Goal: Download file/media

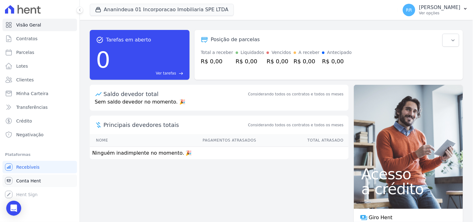
click at [29, 183] on span "Conta Hent" at bounding box center [28, 181] width 25 height 6
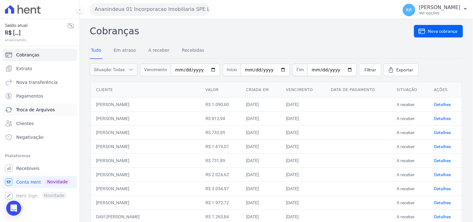
click at [49, 111] on span "Troca de Arquivos" at bounding box center [35, 110] width 39 height 6
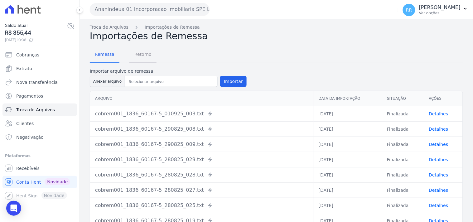
click at [147, 60] on span "Retorno" at bounding box center [143, 54] width 25 height 12
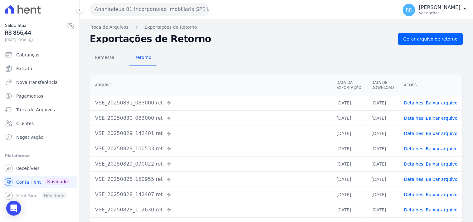
click at [149, 9] on button "Ananindeua 01 Incorporacao Imobiliaria SPE LTDA" at bounding box center [150, 9] width 120 height 12
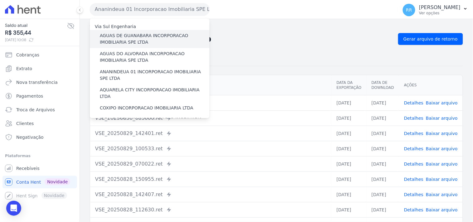
click at [163, 34] on label "AGUAS DE GUANABARA INCORPORACAO IMOBILIARIA SPE LTDA" at bounding box center [155, 38] width 110 height 13
click at [0, 0] on input "AGUAS DE GUANABARA INCORPORACAO IMOBILIARIA SPE LTDA" at bounding box center [0, 0] width 0 height 0
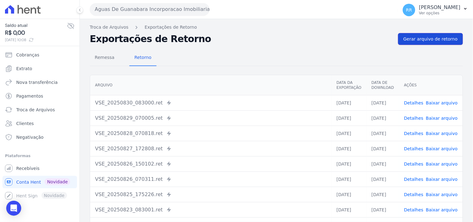
click at [411, 38] on span "Gerar arquivo de retorno" at bounding box center [430, 39] width 54 height 6
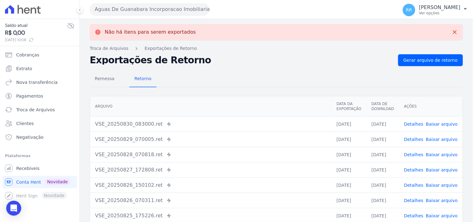
click at [156, 8] on button "Aguas De Guanabara Incorporacao Imobiliaria SPE LTDA" at bounding box center [150, 9] width 120 height 12
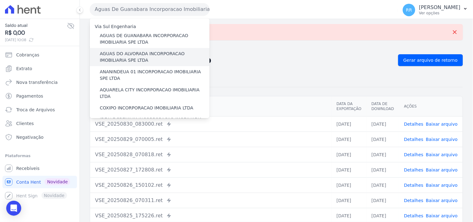
click at [125, 56] on label "AGUAS DO ALVORADA INCORPORACAO IMOBILIARIA SPE LTDA" at bounding box center [155, 57] width 110 height 13
click at [0, 0] on input "AGUAS DO ALVORADA INCORPORACAO IMOBILIARIA SPE LTDA" at bounding box center [0, 0] width 0 height 0
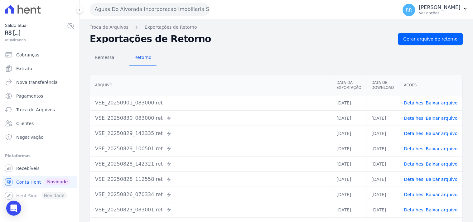
click at [442, 101] on link "Baixar arquivo" at bounding box center [442, 102] width 32 height 5
click at [435, 36] on span "Gerar arquivo de retorno" at bounding box center [430, 39] width 54 height 6
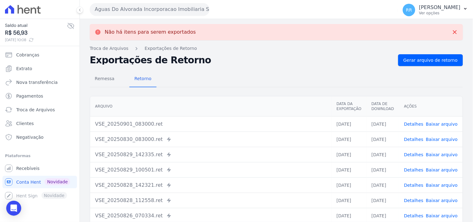
click at [174, 5] on button "Aguas Do Alvorada Incorporacao Imobiliaria SPE LTDA" at bounding box center [150, 9] width 120 height 12
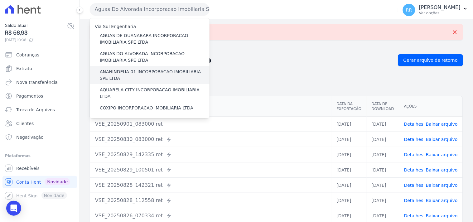
click at [133, 69] on label "ANANINDEUA 01 INCORPORACAO IMOBILIARIA SPE LTDA" at bounding box center [155, 75] width 110 height 13
click at [0, 0] on input "ANANINDEUA 01 INCORPORACAO IMOBILIARIA SPE LTDA" at bounding box center [0, 0] width 0 height 0
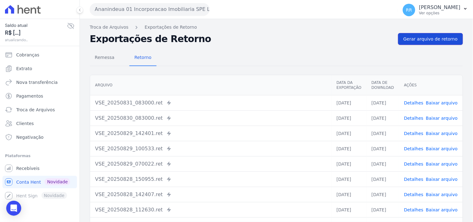
click at [425, 39] on span "Gerar arquivo de retorno" at bounding box center [430, 39] width 54 height 6
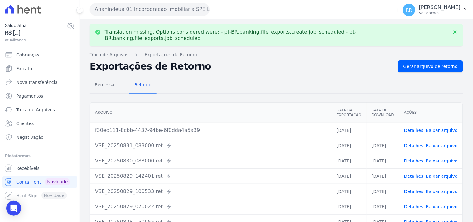
click at [438, 128] on link "Baixar arquivo" at bounding box center [442, 130] width 32 height 5
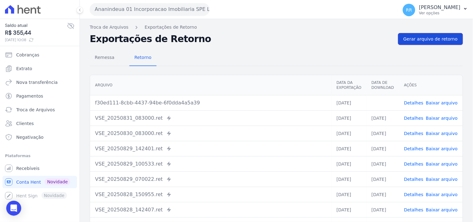
click at [409, 37] on span "Gerar arquivo de retorno" at bounding box center [430, 39] width 54 height 6
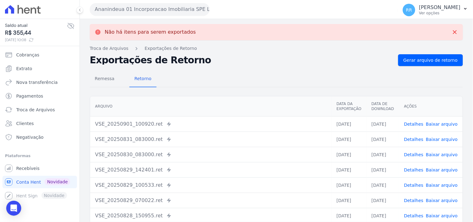
click at [128, 7] on button "Ananindeua 01 Incorporacao Imobiliaria SPE LTDA" at bounding box center [150, 9] width 120 height 12
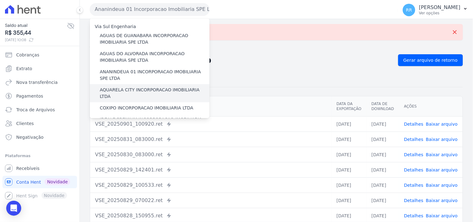
click at [128, 89] on label "AQUARELA CITY INCORPORACAO IMOBILIARIA LTDA" at bounding box center [155, 93] width 110 height 13
click at [0, 0] on input "AQUARELA CITY INCORPORACAO IMOBILIARIA LTDA" at bounding box center [0, 0] width 0 height 0
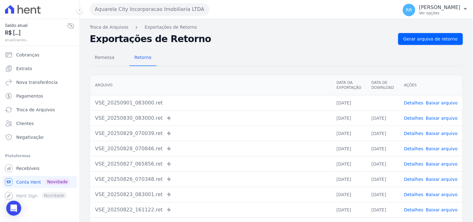
click at [446, 103] on link "Baixar arquivo" at bounding box center [442, 102] width 32 height 5
click at [426, 45] on div "Remessa Retorno [GEOGRAPHIC_DATA] Data da Exportação Data de Download Ações VSE…" at bounding box center [276, 157] width 373 height 225
click at [427, 42] on link "Gerar arquivo de retorno" at bounding box center [430, 39] width 65 height 12
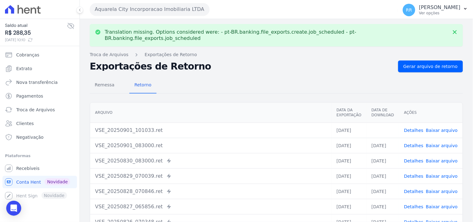
click at [448, 128] on link "Baixar arquivo" at bounding box center [442, 130] width 32 height 5
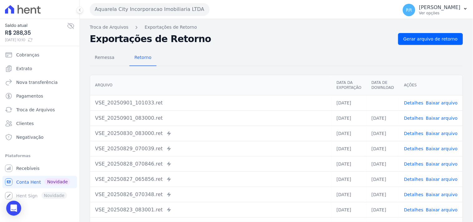
click at [270, 47] on div "Remessa Retorno [GEOGRAPHIC_DATA] Data da Exportação Data de Download Ações VSE…" at bounding box center [276, 157] width 373 height 225
click at [132, 8] on button "Aquarela City Incorporacao Imobiliaria LTDA" at bounding box center [150, 9] width 120 height 12
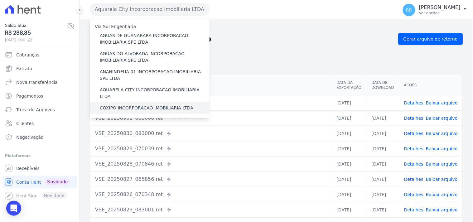
click at [120, 105] on label "COXIPO INCORPORACAO IMOBILIARIA LTDA" at bounding box center [147, 108] width 94 height 7
click at [0, 0] on input "COXIPO INCORPORACAO IMOBILIARIA LTDA" at bounding box center [0, 0] width 0 height 0
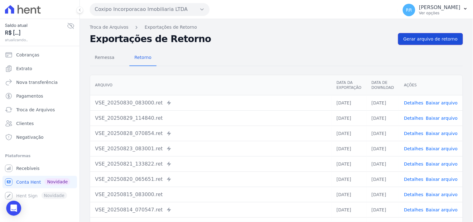
click at [419, 42] on span "Gerar arquivo de retorno" at bounding box center [430, 39] width 54 height 6
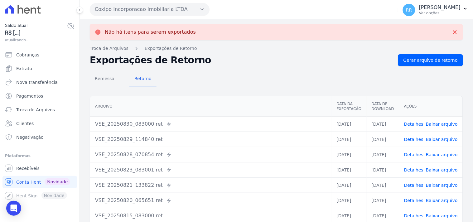
click at [159, 10] on button "Coxipo Incorporacao Imobiliaria LTDA" at bounding box center [150, 9] width 120 height 12
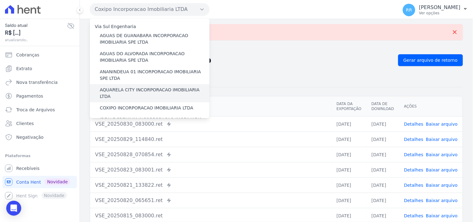
scroll to position [11, 0]
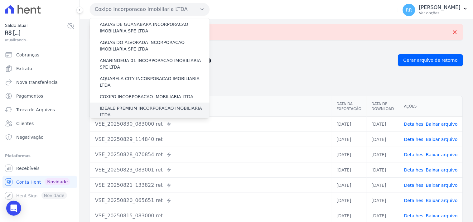
click at [128, 105] on label "IDEALE PREMIUM INCORPORACAO IMOBILIARIA LTDA" at bounding box center [155, 111] width 110 height 13
click at [0, 0] on input "IDEALE PREMIUM INCORPORACAO IMOBILIARIA LTDA" at bounding box center [0, 0] width 0 height 0
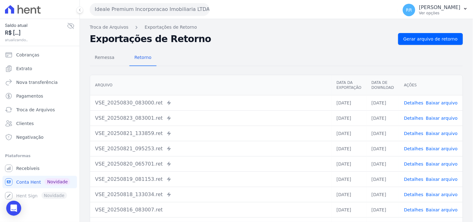
click at [426, 45] on div "Remessa Retorno [GEOGRAPHIC_DATA] Data da Exportação Data de Download Ações VSE…" at bounding box center [276, 157] width 373 height 225
click at [426, 43] on link "Gerar arquivo de retorno" at bounding box center [430, 39] width 65 height 12
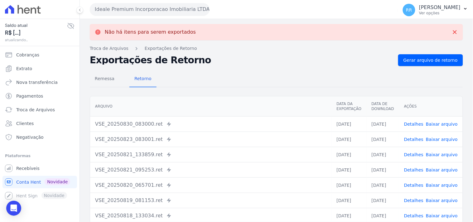
click at [153, 3] on button "Ideale Premium Incorporacao Imobiliaria LTDA" at bounding box center [150, 9] width 120 height 12
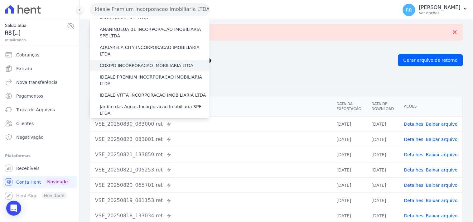
scroll to position [46, 0]
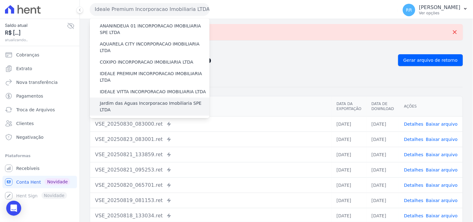
click at [134, 100] on label "Jardim das Aguas Incorporacao Imobiliaria SPE LTDA" at bounding box center [155, 106] width 110 height 13
click at [0, 0] on input "Jardim das Aguas Incorporacao Imobiliaria SPE LTDA" at bounding box center [0, 0] width 0 height 0
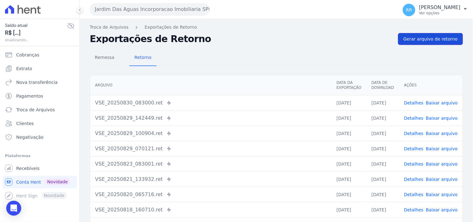
click at [428, 41] on span "Gerar arquivo de retorno" at bounding box center [430, 39] width 54 height 6
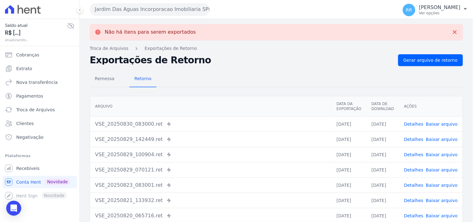
click at [126, 6] on button "Jardim Das Aguas Incorporacao Imobiliaria SPE LTDA" at bounding box center [150, 9] width 120 height 12
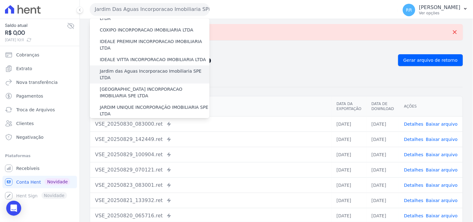
scroll to position [80, 0]
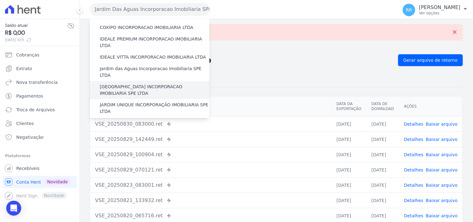
click at [130, 84] on label "[GEOGRAPHIC_DATA] INCORPORACAO IMOBILIARIA SPE LTDA" at bounding box center [155, 90] width 110 height 13
click at [0, 0] on input "[GEOGRAPHIC_DATA] INCORPORACAO IMOBILIARIA SPE LTDA" at bounding box center [0, 0] width 0 height 0
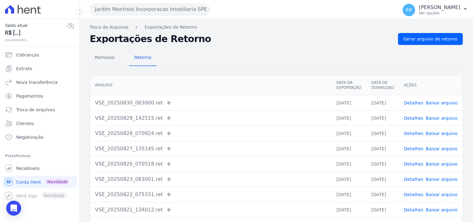
click at [424, 45] on div "Remessa Retorno [GEOGRAPHIC_DATA] Data da Exportação Data de Download Ações VSE…" at bounding box center [276, 157] width 373 height 225
click at [425, 44] on link "Gerar arquivo de retorno" at bounding box center [430, 39] width 65 height 12
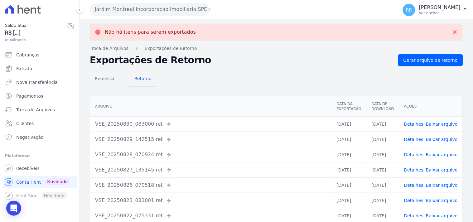
click at [136, 11] on button "Jardim Montreal Incorporacao Imobiliaria SPE LTDA" at bounding box center [150, 9] width 120 height 12
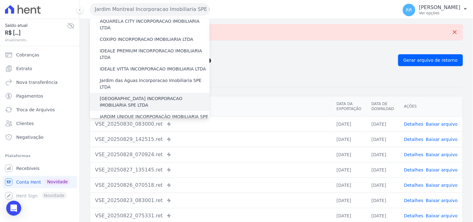
scroll to position [69, 0]
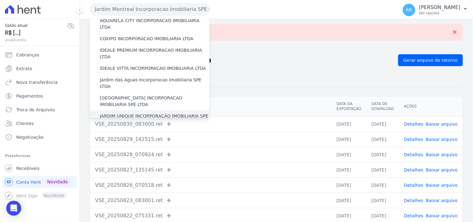
click at [113, 113] on label "JARDIM UNIQUE INCORPORAÇÃO IMOBILIARIA SPE LTDA" at bounding box center [155, 119] width 110 height 13
click at [0, 0] on input "JARDIM UNIQUE INCORPORAÇÃO IMOBILIARIA SPE LTDA" at bounding box center [0, 0] width 0 height 0
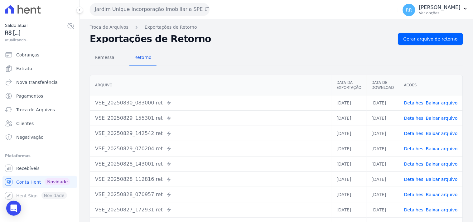
click at [442, 49] on div "Remessa Retorno [GEOGRAPHIC_DATA] Data da Exportação Data de Download Ações VSE…" at bounding box center [276, 157] width 373 height 225
click at [447, 43] on link "Gerar arquivo de retorno" at bounding box center [430, 39] width 65 height 12
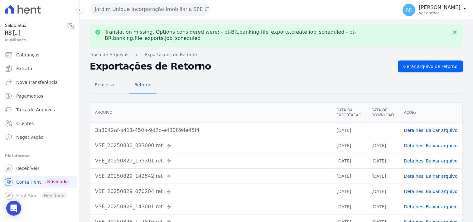
click at [170, 12] on button "Jardim Unique Incorporação Imobiliaria SPE LTDA" at bounding box center [150, 9] width 120 height 12
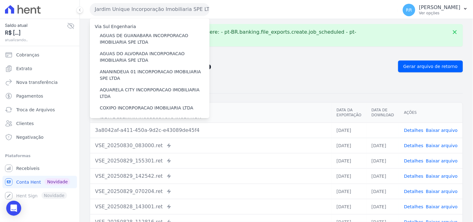
click at [304, 63] on h2 "Exportações de Retorno" at bounding box center [241, 66] width 303 height 9
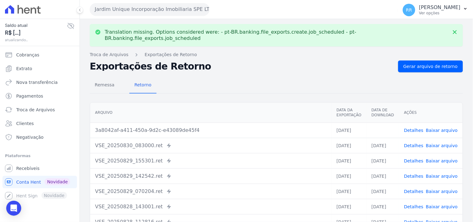
click at [436, 128] on link "Baixar arquivo" at bounding box center [442, 130] width 32 height 5
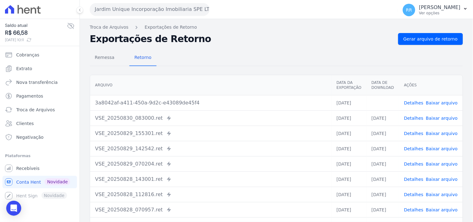
click at [335, 55] on div "Remessa Retorno" at bounding box center [276, 58] width 373 height 16
click at [144, 11] on button "Jardim Unique Incorporação Imobiliaria SPE LTDA" at bounding box center [150, 9] width 120 height 12
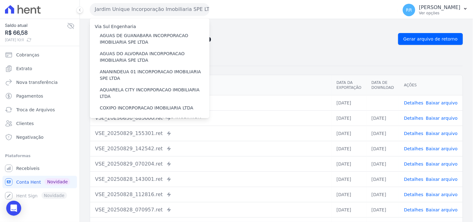
click at [297, 36] on h2 "Exportações de Retorno" at bounding box center [241, 39] width 303 height 9
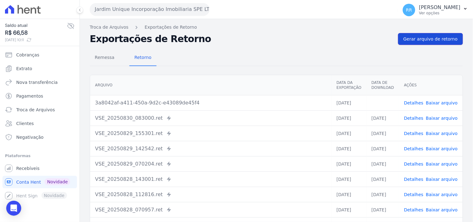
click at [404, 42] on span "Gerar arquivo de retorno" at bounding box center [430, 39] width 54 height 6
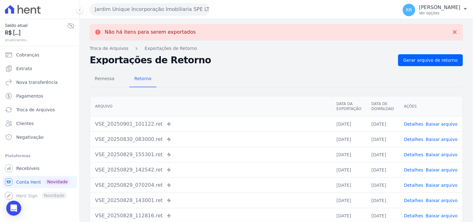
click at [112, 18] on div "Jardim Unique Incorporação Imobiliaria SPE LTDA Via Sul Engenharia AGUAS DE [GE…" at bounding box center [243, 9] width 306 height 19
click at [120, 8] on button "Jardim Unique Incorporação Imobiliaria SPE LTDA" at bounding box center [150, 9] width 120 height 12
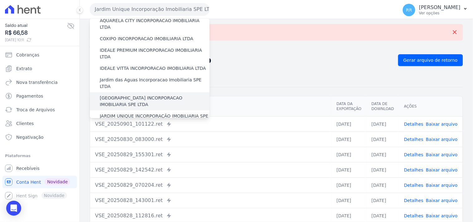
scroll to position [80, 0]
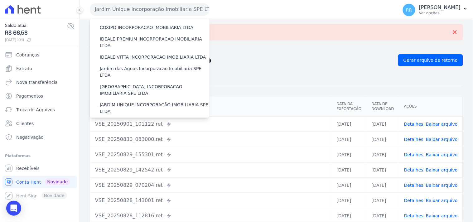
click at [129, 120] on label "JARDINS DO APORE INCORPORACAO IMOBILIARIA SPE LTDA" at bounding box center [155, 126] width 110 height 13
click at [0, 0] on input "JARDINS DO APORE INCORPORACAO IMOBILIARIA SPE LTDA" at bounding box center [0, 0] width 0 height 0
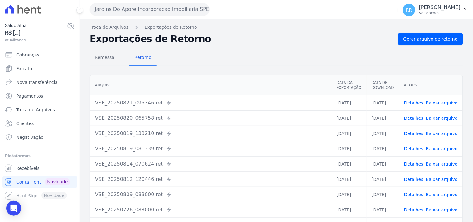
click at [431, 45] on div "Remessa Retorno [GEOGRAPHIC_DATA] Data da Exportação Data de Download Ações VSE…" at bounding box center [276, 157] width 373 height 225
click at [434, 42] on link "Gerar arquivo de retorno" at bounding box center [430, 39] width 65 height 12
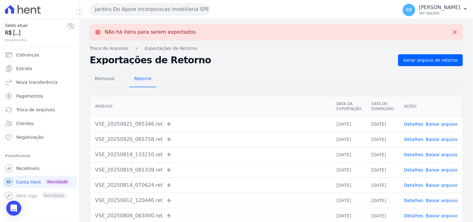
drag, startPoint x: 133, startPoint y: 5, endPoint x: 129, endPoint y: 9, distance: 5.7
click at [129, 9] on button "Jardins Do Apore Incorporacao Imobiliaria SPE LTDA" at bounding box center [150, 9] width 120 height 12
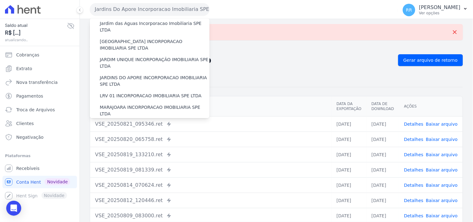
scroll to position [127, 0]
click at [119, 91] on label "LRV 01 INCORPORACAO IMOBILIARIA SPE LTDA" at bounding box center [151, 94] width 102 height 7
click at [0, 0] on input "LRV 01 INCORPORACAO IMOBILIARIA SPE LTDA" at bounding box center [0, 0] width 0 height 0
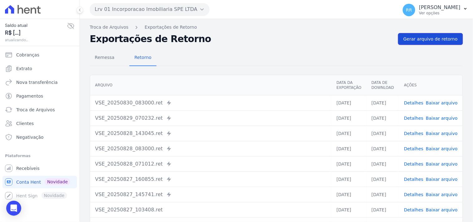
click at [439, 41] on span "Gerar arquivo de retorno" at bounding box center [430, 39] width 54 height 6
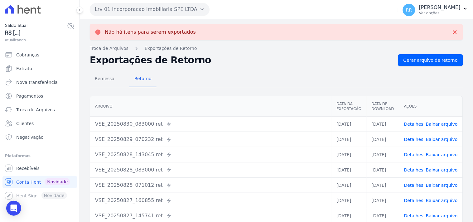
click at [170, 7] on button "Lrv 01 Incorporacao Imobiliaria SPE LTDA" at bounding box center [150, 9] width 120 height 12
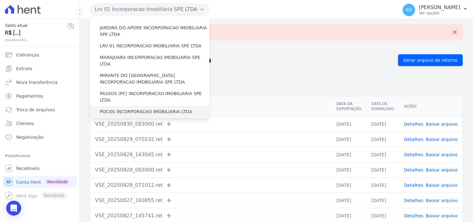
scroll to position [173, 0]
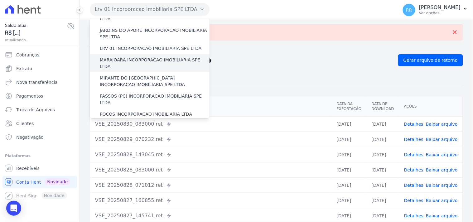
click at [161, 57] on label "MARAJOARA INCORPORACAO IMOBILIARIA SPE LTDA" at bounding box center [155, 63] width 110 height 13
click at [0, 0] on input "MARAJOARA INCORPORACAO IMOBILIARIA SPE LTDA" at bounding box center [0, 0] width 0 height 0
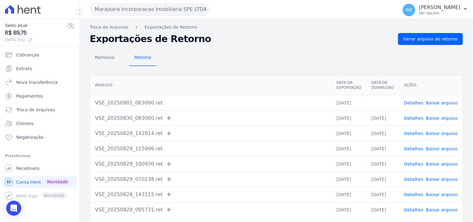
click at [434, 102] on link "Baixar arquivo" at bounding box center [442, 102] width 32 height 5
click at [267, 76] on th "Arquivo" at bounding box center [210, 85] width 241 height 20
click at [430, 38] on span "Gerar arquivo de retorno" at bounding box center [430, 39] width 54 height 6
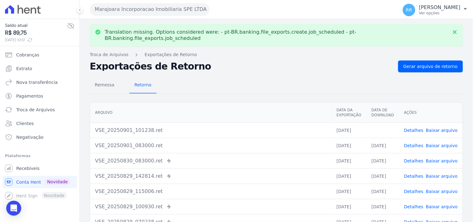
click at [435, 128] on link "Baixar arquivo" at bounding box center [442, 130] width 32 height 5
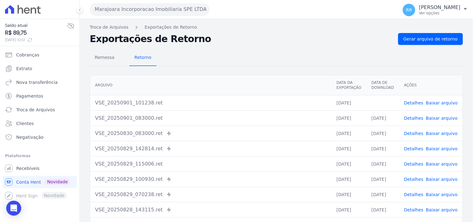
click at [275, 63] on div "Remessa Retorno" at bounding box center [276, 58] width 373 height 16
click at [182, 10] on button "Marajoara Incorporacao Imobiliaria SPE LTDA" at bounding box center [150, 9] width 120 height 12
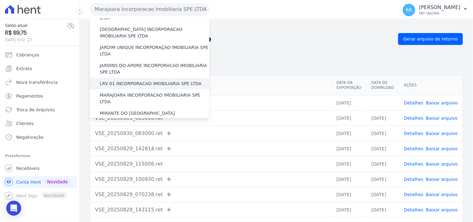
scroll to position [138, 0]
click at [128, 109] on label "MIRANTE DO [GEOGRAPHIC_DATA] INCORPORACAO IMOBILIARIA SPE LTDA" at bounding box center [155, 115] width 110 height 13
click at [0, 0] on input "MIRANTE DO [GEOGRAPHIC_DATA] INCORPORACAO IMOBILIARIA SPE LTDA" at bounding box center [0, 0] width 0 height 0
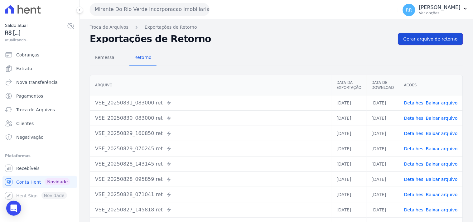
click at [402, 36] on link "Gerar arquivo de retorno" at bounding box center [430, 39] width 65 height 12
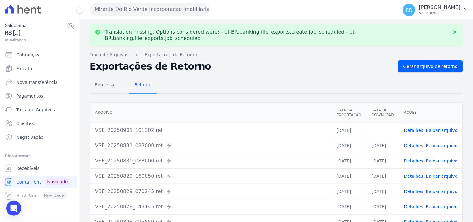
click at [437, 128] on link "Baixar arquivo" at bounding box center [442, 130] width 32 height 5
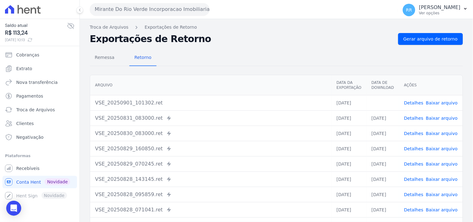
click at [283, 55] on div "Remessa Retorno" at bounding box center [276, 58] width 373 height 16
click at [448, 44] on link "Gerar arquivo de retorno" at bounding box center [430, 39] width 65 height 12
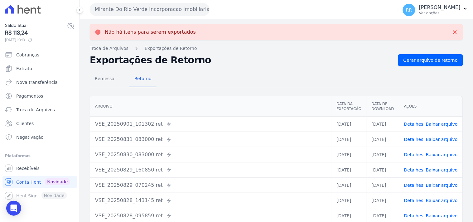
click at [244, 65] on div "Exportações de Retorno Gerar arquivo de retorno" at bounding box center [276, 60] width 373 height 12
click at [167, 10] on button "Mirante Do Rio Verde Incorporacao Imobiliaria SPE LTDA" at bounding box center [150, 9] width 120 height 12
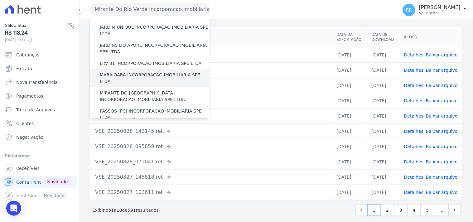
scroll to position [173, 0]
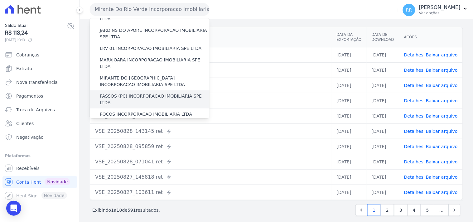
click at [133, 93] on label "PASSOS (PC) INCORPORACAO IMOBILIARIA SPE LTDA" at bounding box center [155, 99] width 110 height 13
click at [0, 0] on input "PASSOS (PC) INCORPORACAO IMOBILIARIA SPE LTDA" at bounding box center [0, 0] width 0 height 0
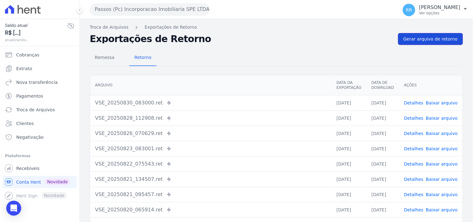
click at [443, 42] on link "Gerar arquivo de retorno" at bounding box center [430, 39] width 65 height 12
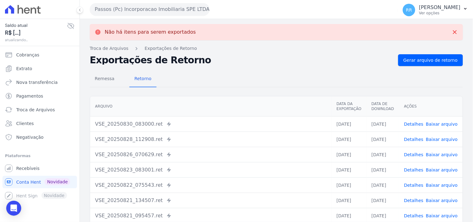
click at [153, 11] on button "Passos (Pc) Incorporacao Imobiliaria SPE LTDA" at bounding box center [150, 9] width 120 height 12
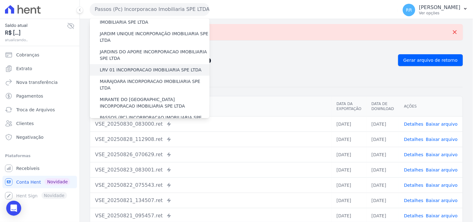
scroll to position [231, 0]
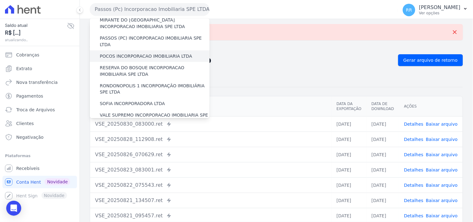
click at [130, 53] on label "POCOS INCORPORACAO IMOBILIARIA LTDA" at bounding box center [146, 56] width 92 height 7
click at [0, 0] on input "POCOS INCORPORACAO IMOBILIARIA LTDA" at bounding box center [0, 0] width 0 height 0
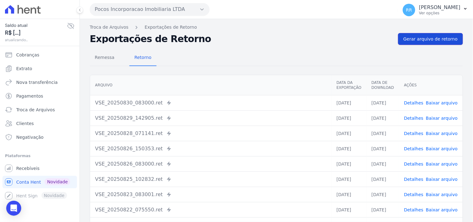
click at [453, 33] on link "Gerar arquivo de retorno" at bounding box center [430, 39] width 65 height 12
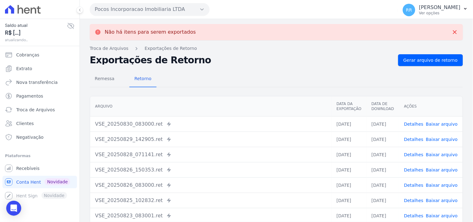
click at [144, 11] on button "Pocos Incorporacao Imobiliaria LTDA" at bounding box center [150, 9] width 120 height 12
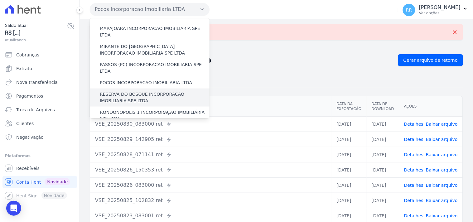
scroll to position [208, 0]
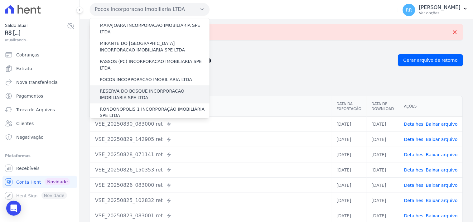
click at [111, 88] on label "RESERVA DO BOSQUE INCORPORACAO IMOBILIARIA SPE LTDA" at bounding box center [155, 94] width 110 height 13
click at [0, 0] on input "RESERVA DO BOSQUE INCORPORACAO IMOBILIARIA SPE LTDA" at bounding box center [0, 0] width 0 height 0
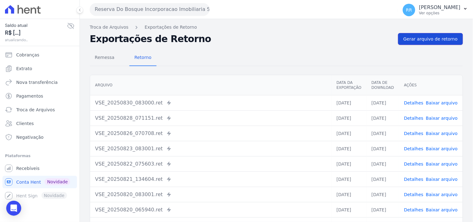
click at [433, 33] on link "Gerar arquivo de retorno" at bounding box center [430, 39] width 65 height 12
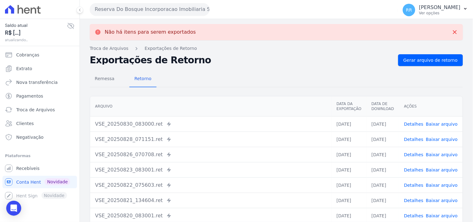
click at [179, 18] on div "Reserva Do Bosque Incorporacao Imobiliaria SPE LTDA Via Sul Engenharia AGUAS DE…" at bounding box center [243, 9] width 306 height 19
click at [183, 11] on button "Reserva Do Bosque Incorporacao Imobiliaria SPE LTDA" at bounding box center [150, 9] width 120 height 12
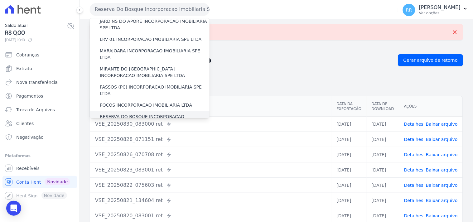
scroll to position [185, 0]
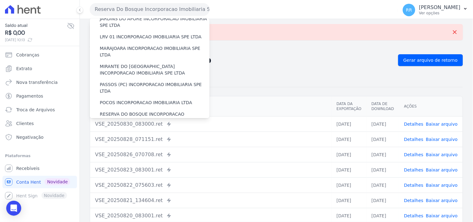
click at [127, 129] on label "RONDONOPOLIS 1 INCORPORAÇÃO IMOBILIÁRIA SPE LTDA" at bounding box center [155, 135] width 110 height 13
click at [0, 0] on input "RONDONOPOLIS 1 INCORPORAÇÃO IMOBILIÁRIA SPE LTDA" at bounding box center [0, 0] width 0 height 0
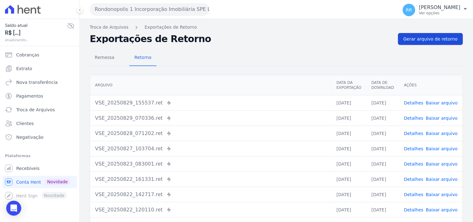
click at [437, 36] on span "Gerar arquivo de retorno" at bounding box center [430, 39] width 54 height 6
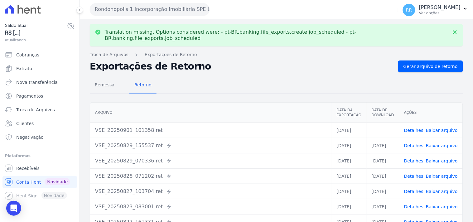
click at [451, 128] on link "Baixar arquivo" at bounding box center [442, 130] width 32 height 5
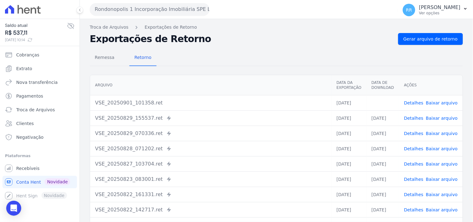
click at [248, 58] on div "Remessa Retorno" at bounding box center [276, 58] width 373 height 16
click at [446, 38] on span "Gerar arquivo de retorno" at bounding box center [430, 39] width 54 height 6
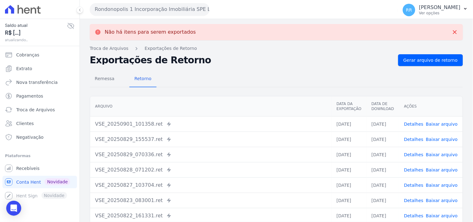
click at [140, 12] on button "Rondonopolis 1 Incorporação Imobiliária SPE LTDA" at bounding box center [150, 9] width 120 height 12
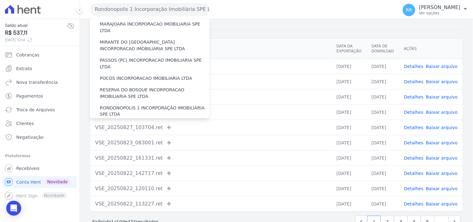
scroll to position [219, 0]
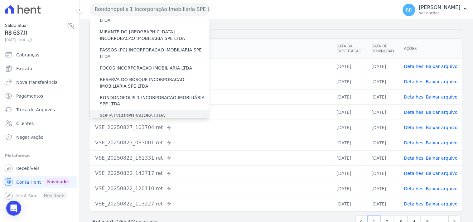
click at [132, 113] on label "SOFIA INCORPORADORA LTDA" at bounding box center [132, 116] width 65 height 7
click at [0, 0] on input "SOFIA INCORPORADORA LTDA" at bounding box center [0, 0] width 0 height 0
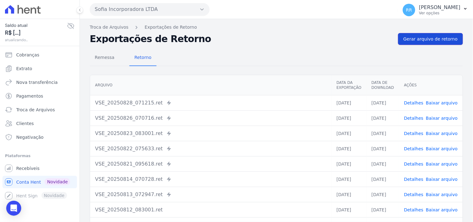
click at [439, 33] on link "Gerar arquivo de retorno" at bounding box center [430, 39] width 65 height 12
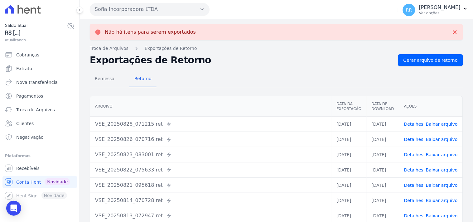
click at [141, 8] on button "Sofia Incorporadora LTDA" at bounding box center [150, 9] width 120 height 12
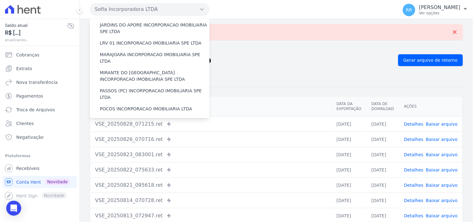
scroll to position [231, 0]
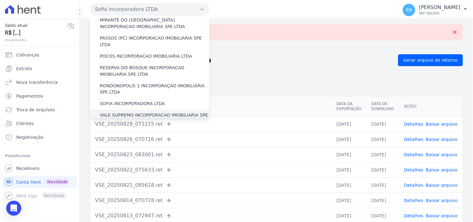
click at [111, 112] on label "VALE SUPREMO INCORPORACAO IMOBILIARIA SPE LTDA" at bounding box center [155, 118] width 110 height 13
click at [0, 0] on input "VALE SUPREMO INCORPORACAO IMOBILIARIA SPE LTDA" at bounding box center [0, 0] width 0 height 0
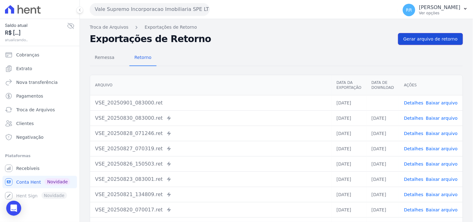
click at [430, 41] on span "Gerar arquivo de retorno" at bounding box center [430, 39] width 54 height 6
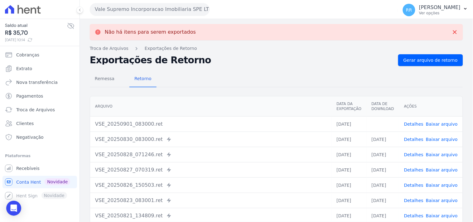
click at [440, 122] on link "Baixar arquivo" at bounding box center [442, 124] width 32 height 5
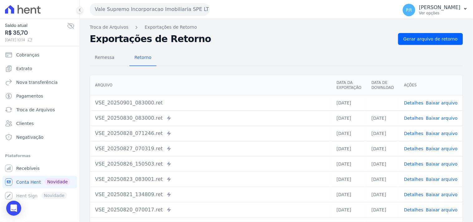
click at [286, 45] on div "Remessa Retorno [GEOGRAPHIC_DATA] Data da Exportação Data de Download Ações VSE…" at bounding box center [276, 157] width 373 height 225
click at [145, 13] on button "Vale Supremo Incorporacao Imobiliaria SPE LTDA" at bounding box center [150, 9] width 120 height 12
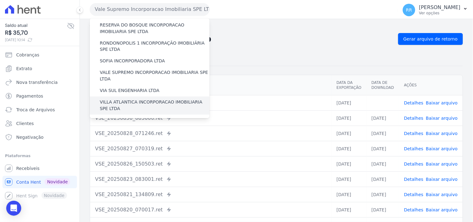
scroll to position [278, 0]
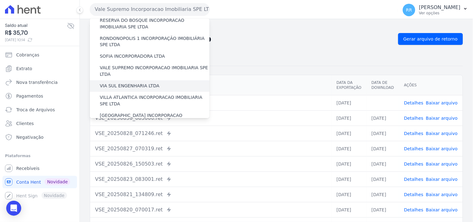
click at [141, 83] on label "VIA SUL ENGENHARIA LTDA" at bounding box center [130, 86] width 60 height 7
click at [0, 0] on input "VIA SUL ENGENHARIA LTDA" at bounding box center [0, 0] width 0 height 0
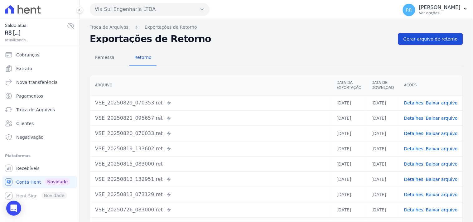
click at [420, 44] on link "Gerar arquivo de retorno" at bounding box center [430, 39] width 65 height 12
click at [420, 39] on span "Gerar arquivo de retorno" at bounding box center [430, 39] width 54 height 6
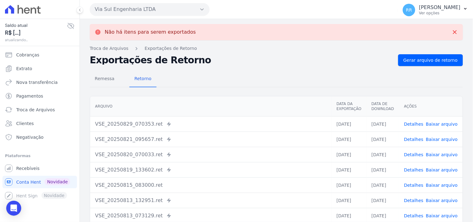
click at [153, 8] on button "Via Sul Engenharia LTDA" at bounding box center [150, 9] width 120 height 12
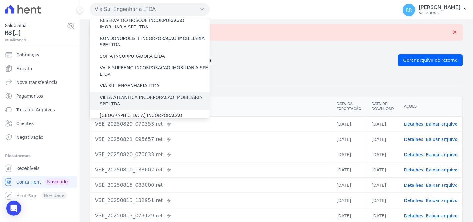
click at [136, 94] on label "VILLA ATLANTICA INCORPORACAO IMOBILIARIA SPE LTDA" at bounding box center [155, 100] width 110 height 13
click at [0, 0] on input "VILLA ATLANTICA INCORPORACAO IMOBILIARIA SPE LTDA" at bounding box center [0, 0] width 0 height 0
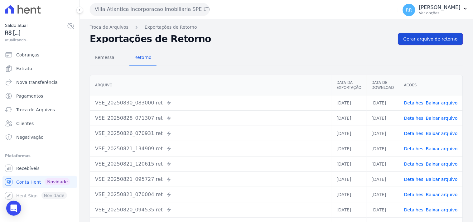
click at [440, 36] on span "Gerar arquivo de retorno" at bounding box center [430, 39] width 54 height 6
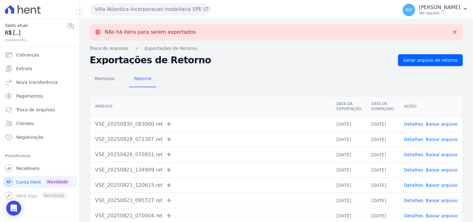
click at [175, 13] on button "Villa Atlantica Incorporacao Imobiliaria SPE LTDA" at bounding box center [150, 9] width 120 height 12
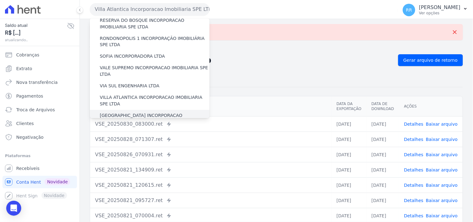
click at [127, 113] on label "[GEOGRAPHIC_DATA] INCORPORACAO IMOBILIARIA SPE LTDA" at bounding box center [155, 119] width 110 height 13
click at [0, 0] on input "[GEOGRAPHIC_DATA] INCORPORACAO IMOBILIARIA SPE LTDA" at bounding box center [0, 0] width 0 height 0
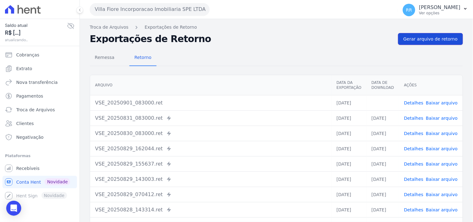
click at [421, 42] on span "Gerar arquivo de retorno" at bounding box center [430, 39] width 54 height 6
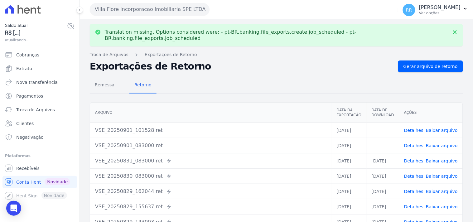
click at [445, 143] on link "Baixar arquivo" at bounding box center [442, 145] width 32 height 5
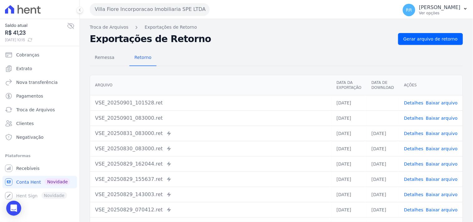
click at [222, 60] on div "Remessa Retorno" at bounding box center [276, 58] width 373 height 16
click at [446, 104] on link "Baixar arquivo" at bounding box center [442, 102] width 32 height 5
click at [143, 8] on button "Villa Fiore Incorporacao Imobiliaria SPE LTDA" at bounding box center [150, 9] width 120 height 12
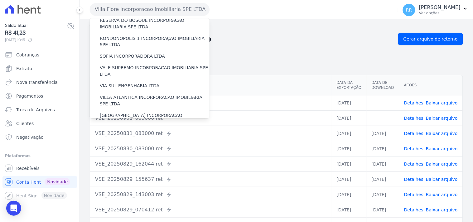
click at [132, 131] on label "VILLA TROPICAL INCORPORAÇÃO IMOBILIÁRIA SPE LTDA" at bounding box center [155, 137] width 110 height 13
click at [0, 0] on input "VILLA TROPICAL INCORPORAÇÃO IMOBILIÁRIA SPE LTDA" at bounding box center [0, 0] width 0 height 0
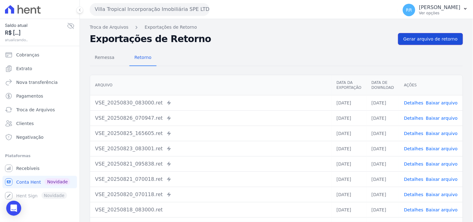
click at [410, 36] on span "Gerar arquivo de retorno" at bounding box center [430, 39] width 54 height 6
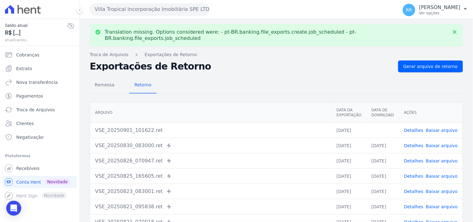
click at [440, 128] on link "Baixar arquivo" at bounding box center [442, 130] width 32 height 5
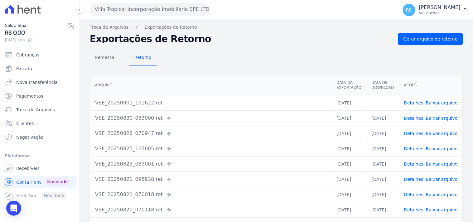
click at [210, 52] on div "Remessa Retorno" at bounding box center [276, 58] width 373 height 16
